Goal: Book appointment/travel/reservation

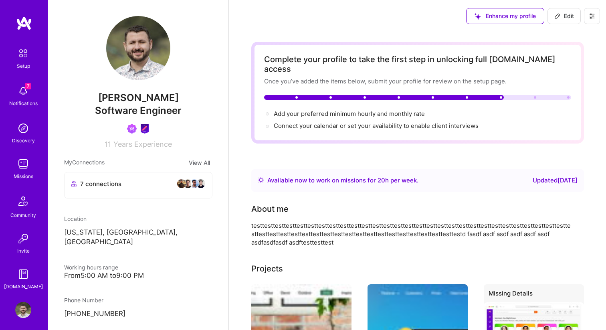
click at [23, 95] on img at bounding box center [23, 91] width 16 height 16
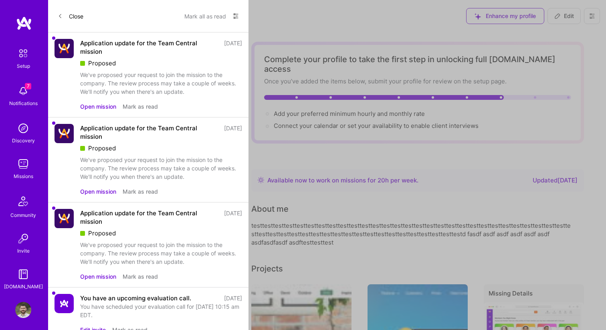
click at [233, 16] on icon at bounding box center [235, 16] width 6 height 6
click at [216, 30] on div "Show all notifications" at bounding box center [186, 33] width 103 height 16
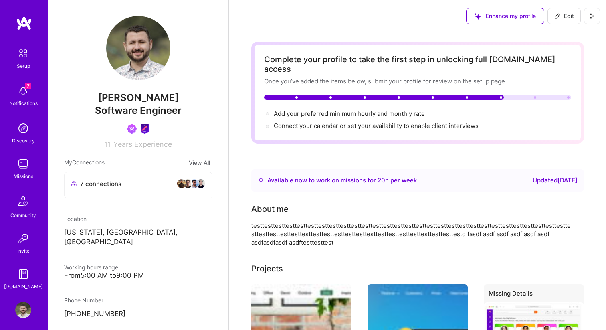
click at [17, 52] on img at bounding box center [23, 53] width 17 height 17
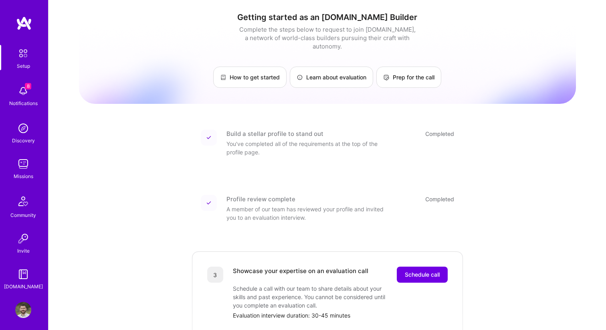
scroll to position [249, 0]
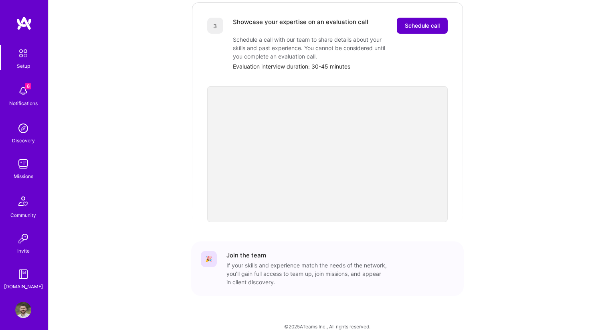
click at [417, 22] on span "Schedule call" at bounding box center [421, 26] width 35 height 8
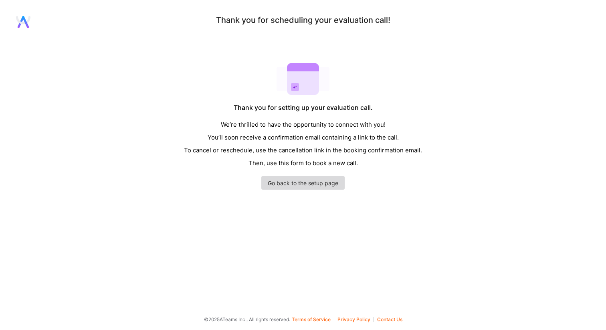
click at [304, 182] on link "Go back to the setup page" at bounding box center [302, 183] width 83 height 14
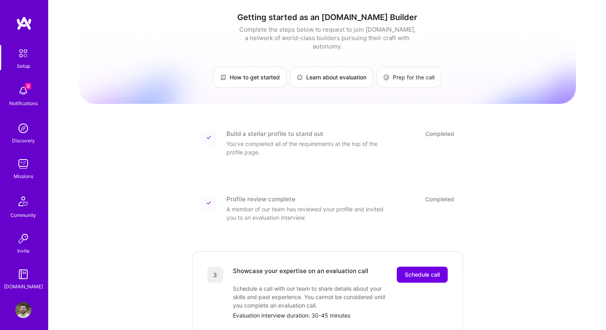
click at [406, 71] on link "Prep for the call" at bounding box center [408, 76] width 65 height 21
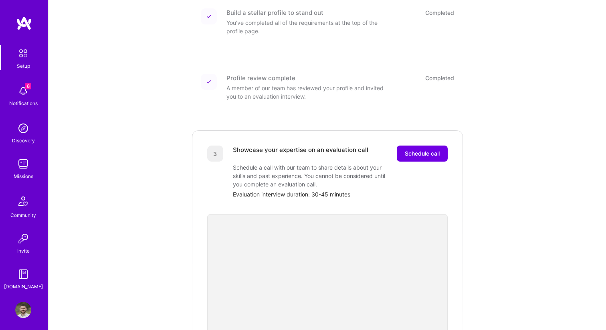
scroll to position [141, 0]
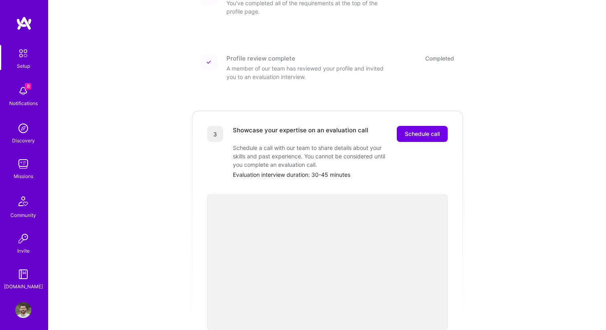
click at [21, 96] on img at bounding box center [23, 91] width 16 height 16
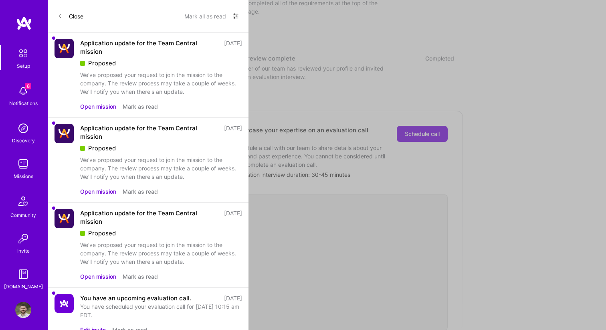
click at [230, 23] on div "Close Mark all as read Show all notifications Show unread notifications only" at bounding box center [148, 16] width 200 height 32
click at [235, 17] on icon at bounding box center [235, 16] width 6 height 6
click at [209, 36] on div "Show all notifications" at bounding box center [186, 33] width 103 height 16
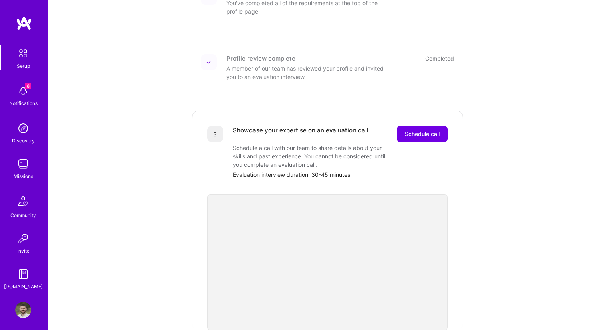
click at [321, 60] on div "8 Setup 8 Notifications Discovery Missions Community Invite A.Guide Profile Clo…" at bounding box center [303, 151] width 606 height 585
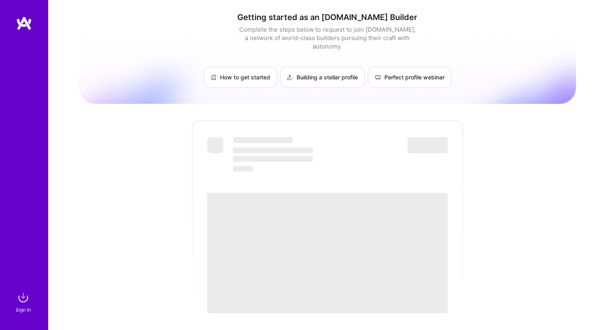
scroll to position [147, 0]
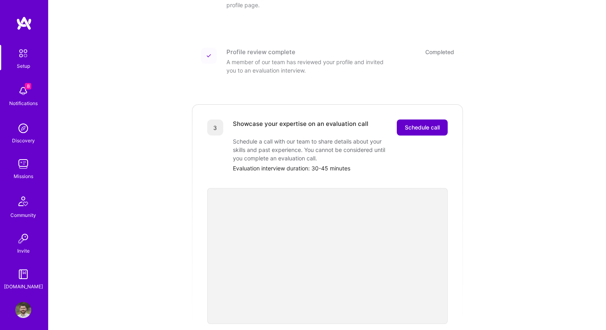
click at [406, 123] on span "Schedule call" at bounding box center [421, 127] width 35 height 8
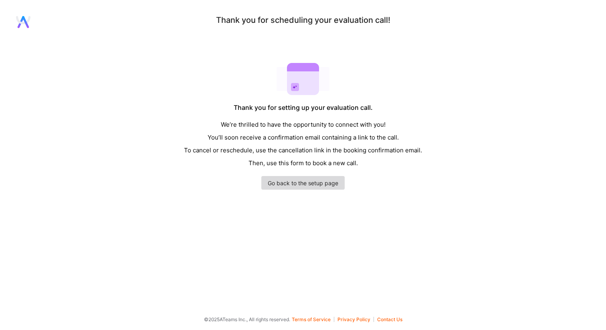
click at [312, 179] on link "Go back to the setup page" at bounding box center [302, 183] width 83 height 14
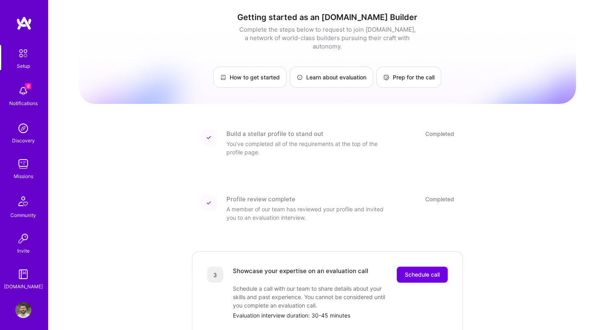
click at [23, 93] on img at bounding box center [23, 91] width 16 height 16
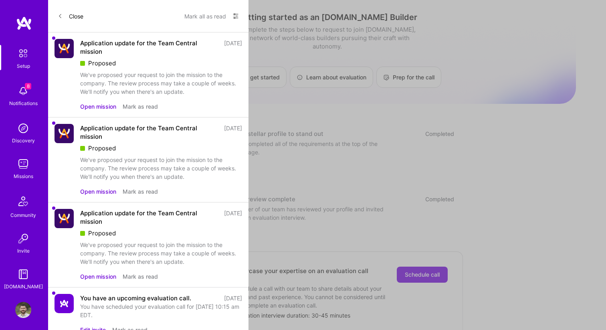
click at [237, 16] on icon at bounding box center [235, 16] width 6 height 6
click at [215, 37] on div "Show all notifications" at bounding box center [186, 33] width 103 height 16
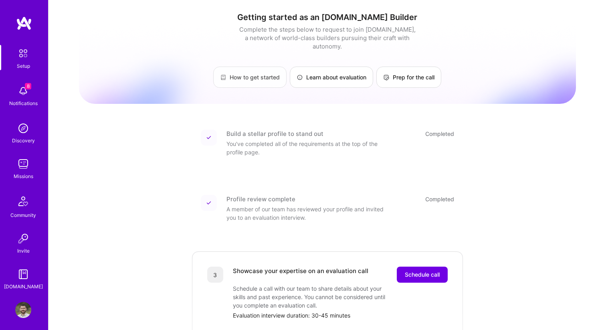
click at [285, 72] on div "8 Setup 8 Notifications Discovery Missions Community Invite A.Guide Profile Clo…" at bounding box center [303, 292] width 606 height 585
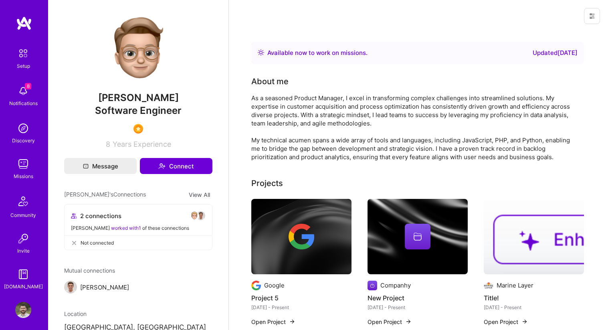
click at [592, 16] on icon at bounding box center [591, 16] width 6 height 6
click at [569, 30] on button "Login as [PERSON_NAME]" at bounding box center [557, 34] width 85 height 20
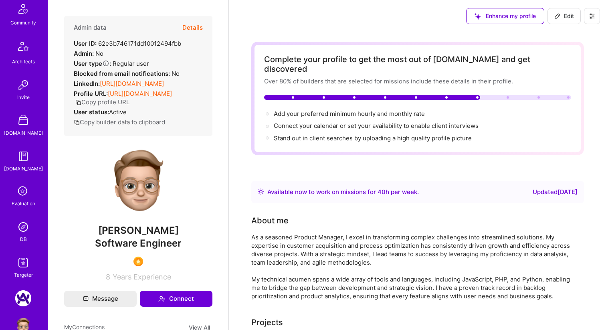
scroll to position [247, 0]
